Goal: Task Accomplishment & Management: Complete application form

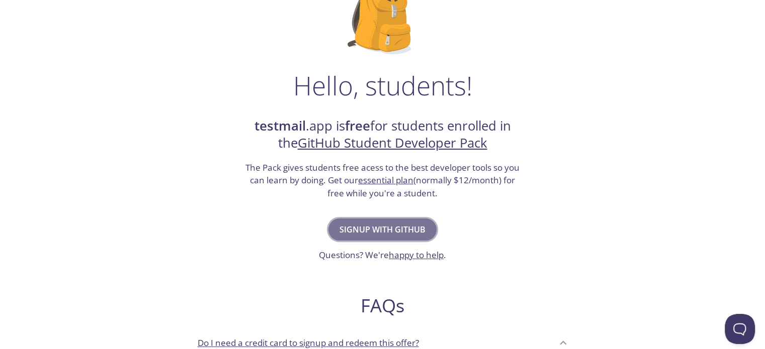
click at [386, 225] on span "Signup with GitHub" at bounding box center [382, 230] width 86 height 14
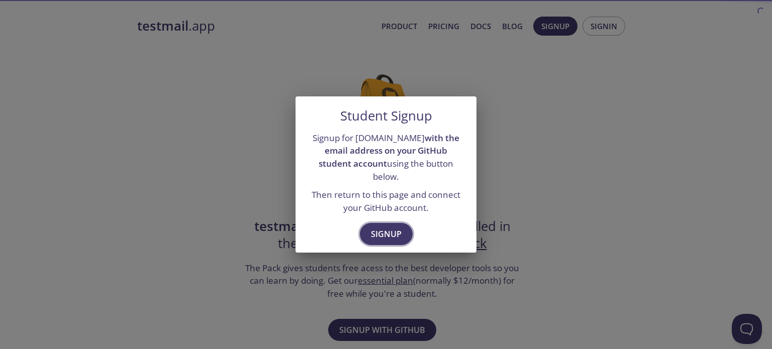
click at [386, 227] on span "Signup" at bounding box center [386, 234] width 31 height 14
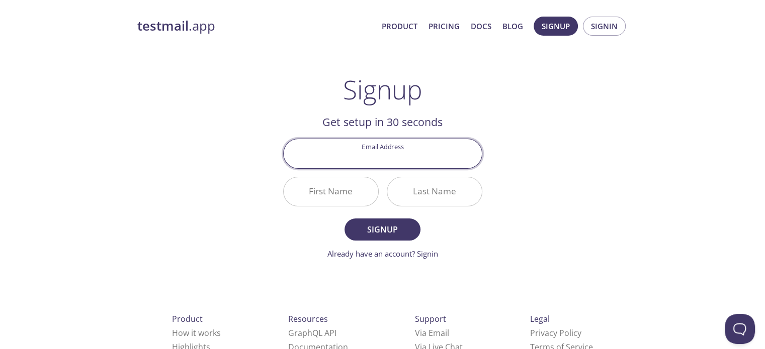
click at [384, 159] on input "Email Address" at bounding box center [383, 153] width 198 height 29
type input "[DOMAIN_NAME][EMAIL_ADDRESS][DOMAIN_NAME]"
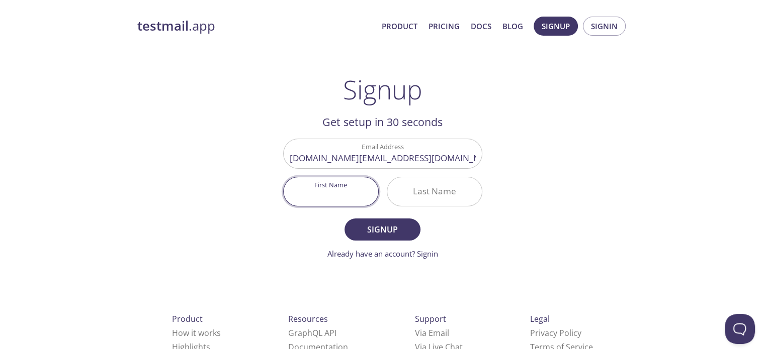
click at [338, 196] on input "First Name" at bounding box center [331, 191] width 95 height 29
type input "Ab"
click at [441, 191] on input "Last Name" at bounding box center [434, 191] width 95 height 29
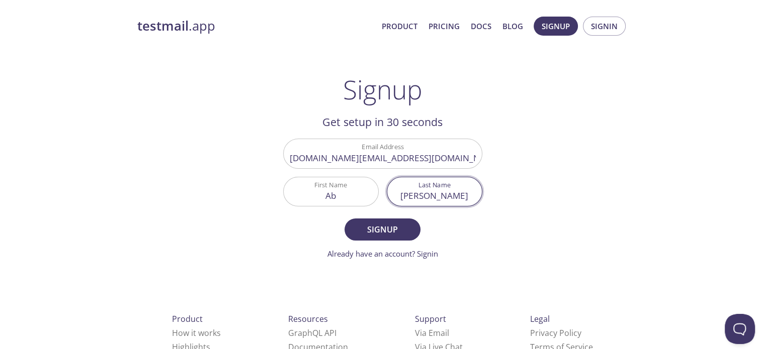
type input "[PERSON_NAME]"
click at [326, 213] on form "Email Address [DOMAIN_NAME][EMAIL_ADDRESS][DOMAIN_NAME] First Name Ab Last Name…" at bounding box center [382, 199] width 199 height 121
click at [371, 231] on span "Signup" at bounding box center [381, 230] width 53 height 14
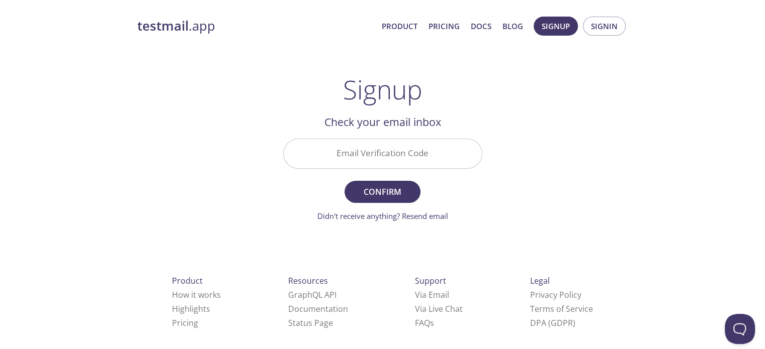
click at [418, 162] on input "Email Verification Code" at bounding box center [383, 153] width 198 height 29
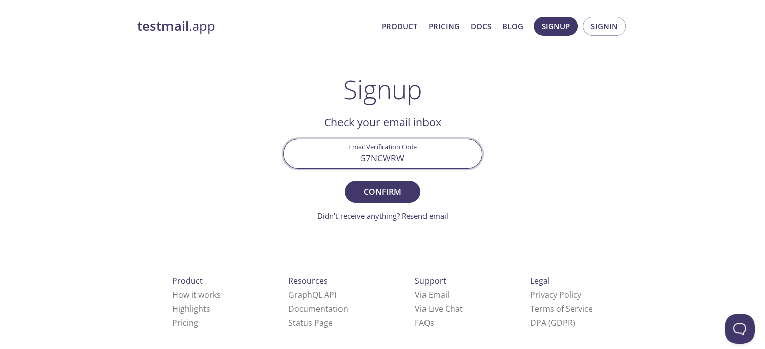
type input "57NCWRW"
click at [344, 181] on button "Confirm" at bounding box center [381, 192] width 75 height 22
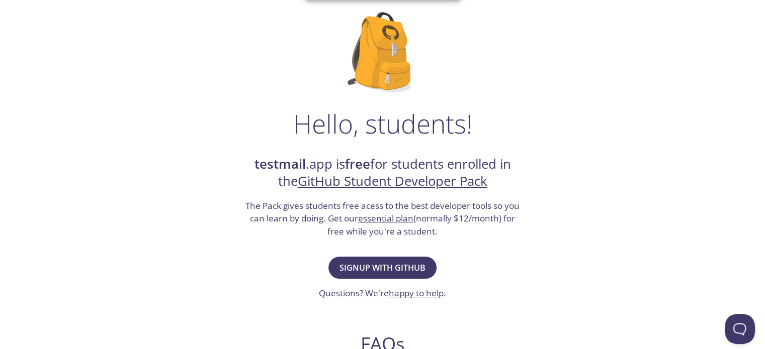
scroll to position [100, 0]
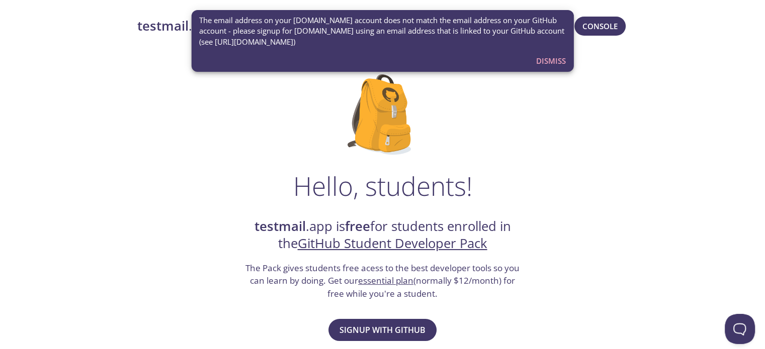
click at [555, 66] on span "Dismiss" at bounding box center [551, 60] width 30 height 13
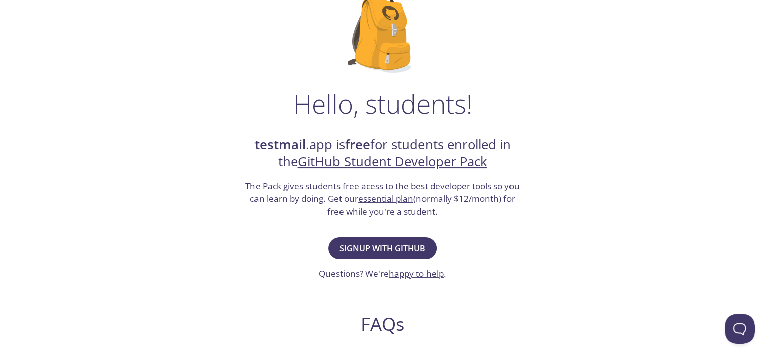
scroll to position [101, 0]
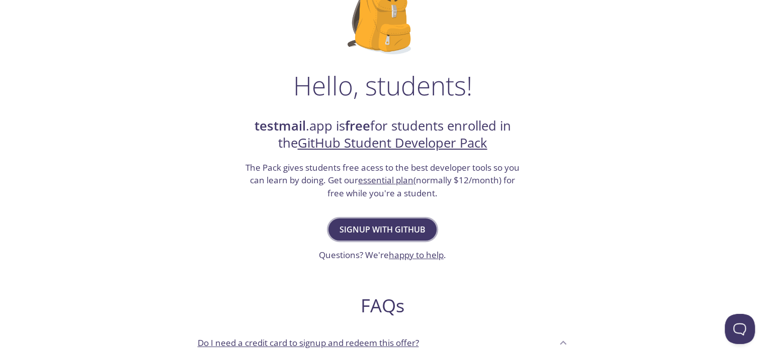
click at [390, 227] on span "Signup with GitHub" at bounding box center [382, 230] width 86 height 14
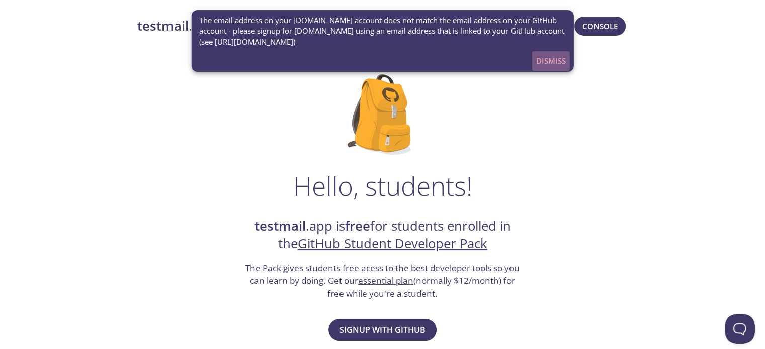
click at [554, 61] on span "Dismiss" at bounding box center [551, 60] width 30 height 13
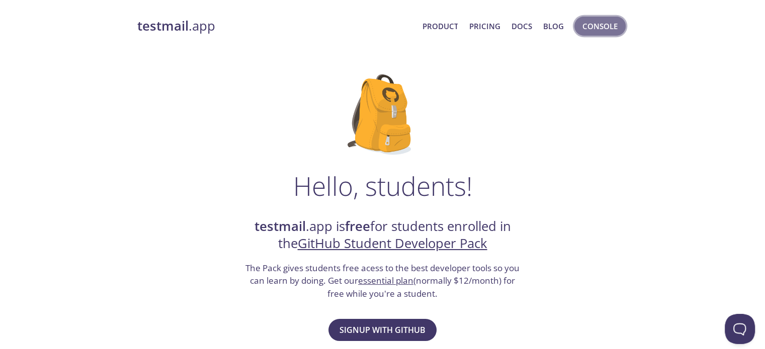
click at [593, 28] on span "Console" at bounding box center [599, 26] width 35 height 13
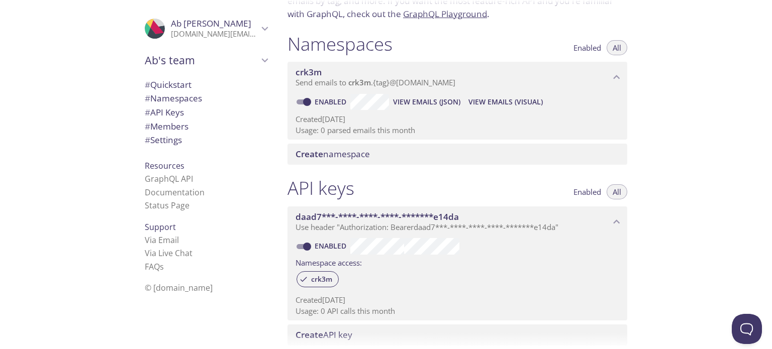
scroll to position [101, 0]
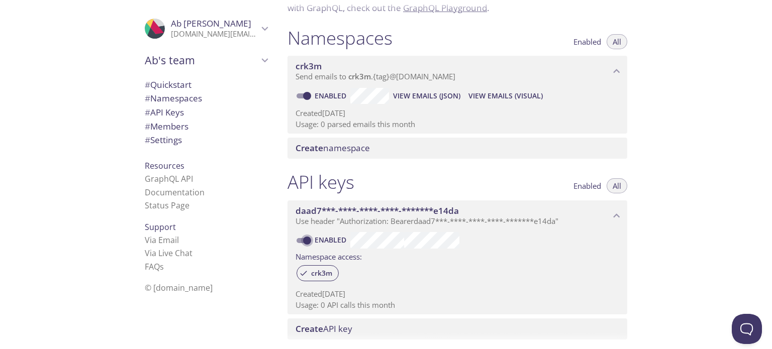
click at [310, 241] on input "Enabled" at bounding box center [307, 241] width 36 height 12
click at [308, 242] on span at bounding box center [303, 240] width 13 height 5
click at [302, 243] on input "Disabled" at bounding box center [299, 241] width 36 height 12
checkbox input "true"
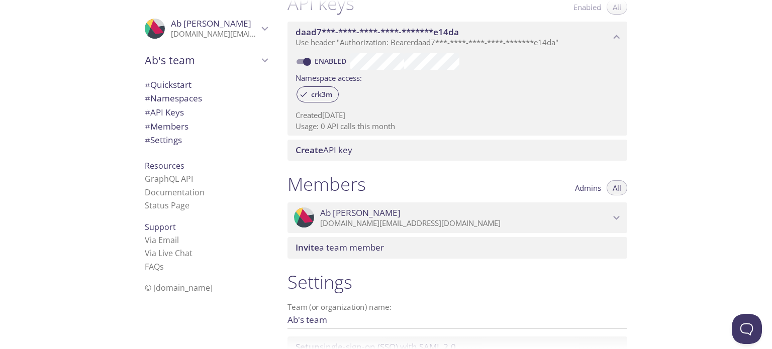
scroll to position [366, 0]
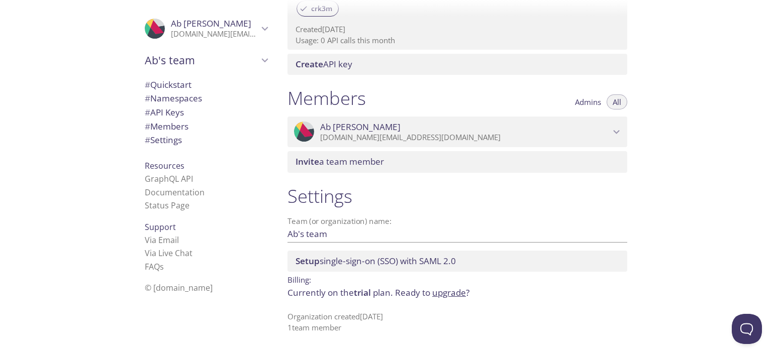
click at [195, 85] on span "# Quickstart" at bounding box center [206, 84] width 123 height 13
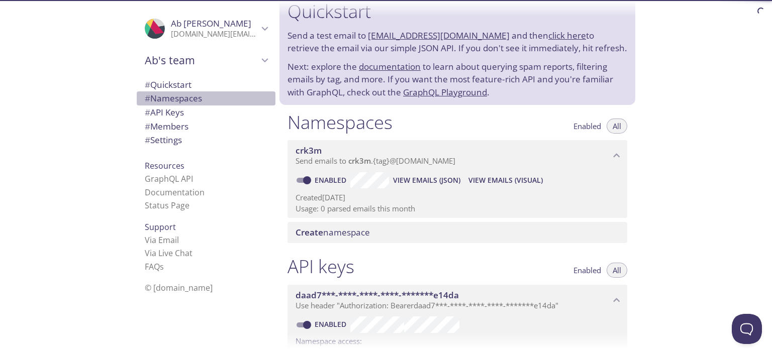
click at [185, 98] on span "# Namespaces" at bounding box center [173, 99] width 57 height 12
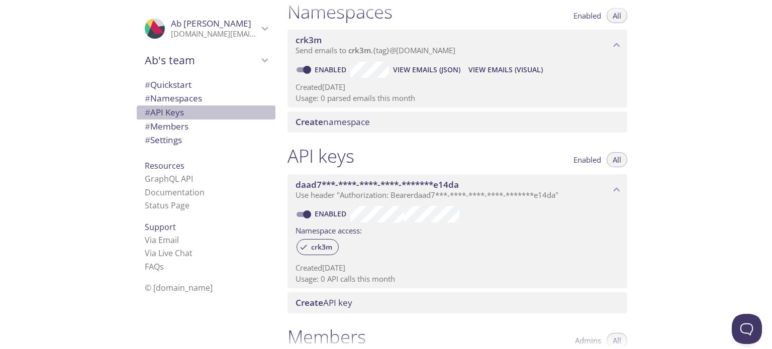
click at [181, 106] on span "# API Keys" at bounding box center [206, 112] width 123 height 13
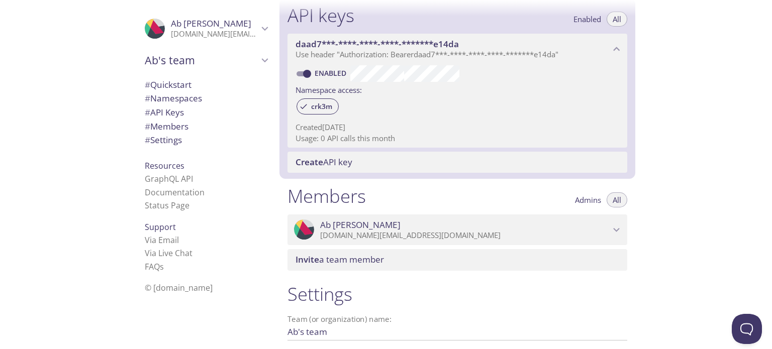
scroll to position [272, 0]
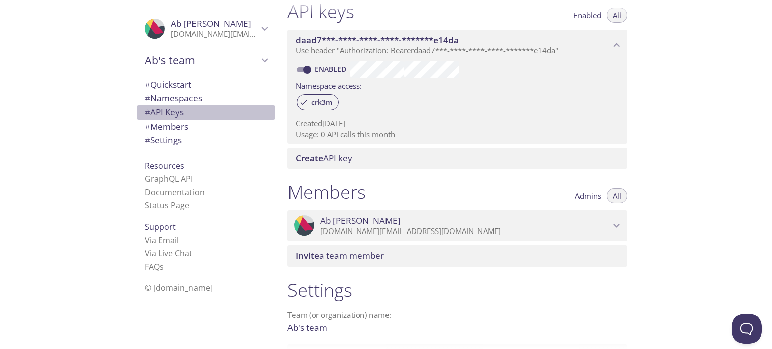
click at [177, 114] on span "# API Keys" at bounding box center [164, 113] width 39 height 12
click at [161, 183] on link "GraphQL API" at bounding box center [169, 178] width 48 height 11
